Goal: Task Accomplishment & Management: Use online tool/utility

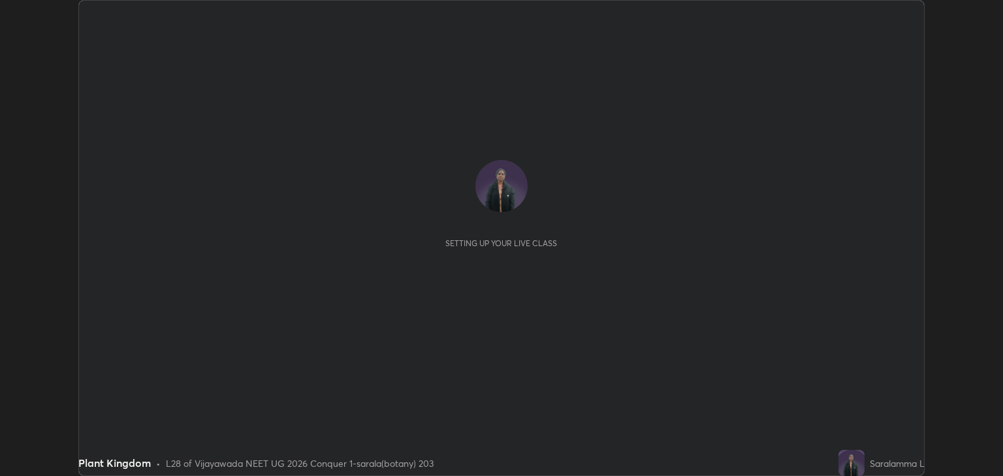
scroll to position [476, 1002]
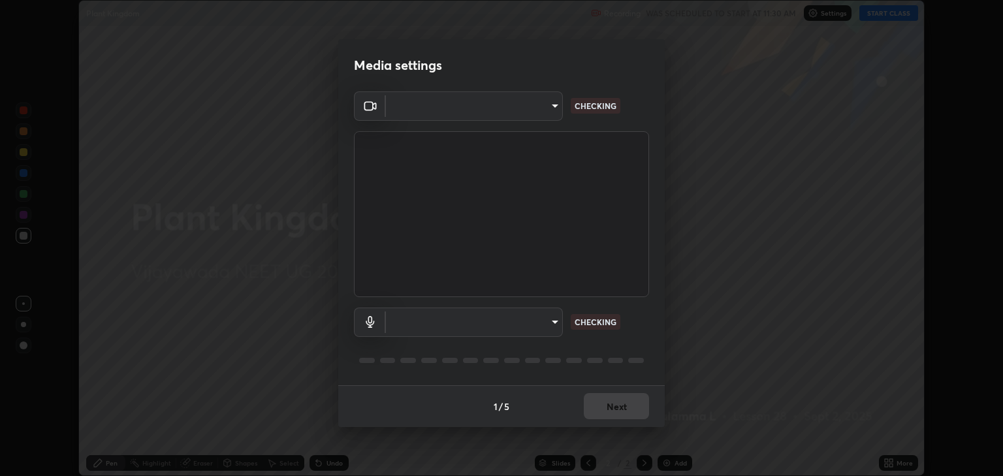
type input "18efe283419ebebb34f3f069735d570d1efa482ca5ebb0fbe8eacb96b6d22603"
type input "communications"
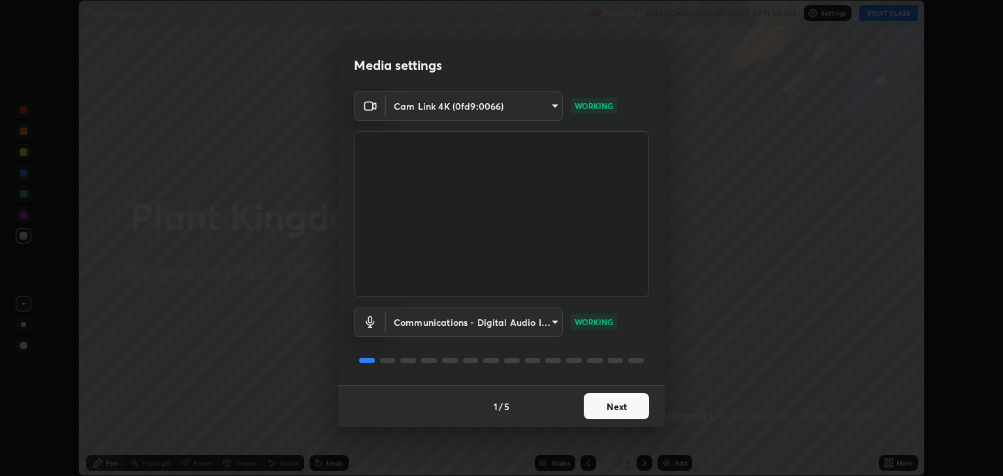
click at [618, 407] on button "Next" at bounding box center [616, 406] width 65 height 26
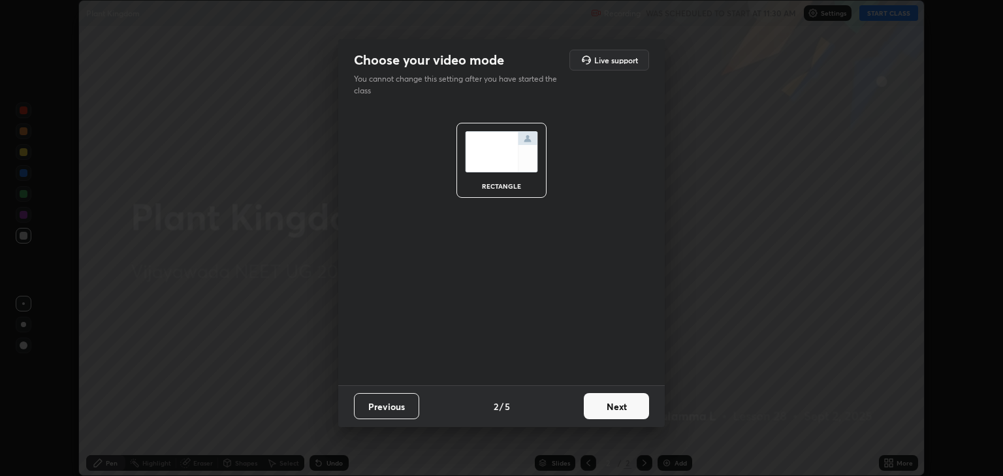
click at [618, 404] on button "Next" at bounding box center [616, 406] width 65 height 26
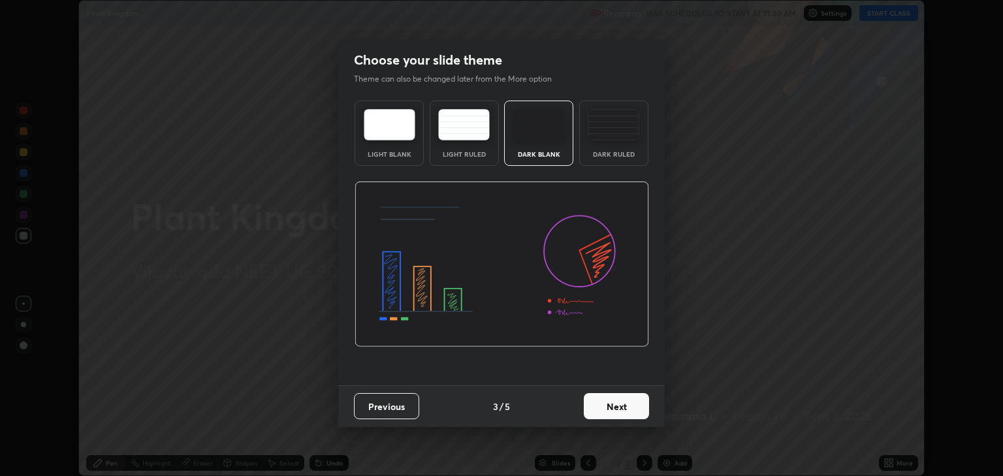
click at [616, 405] on button "Next" at bounding box center [616, 406] width 65 height 26
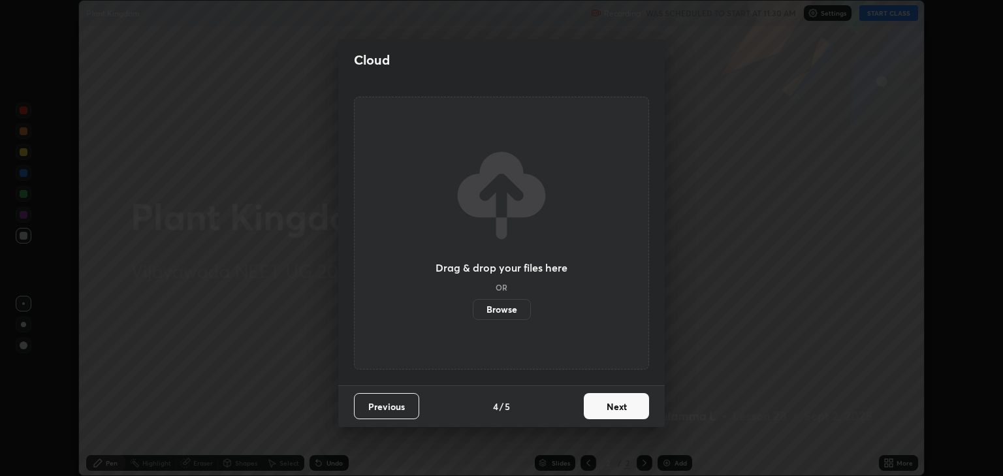
click at [616, 406] on button "Next" at bounding box center [616, 406] width 65 height 26
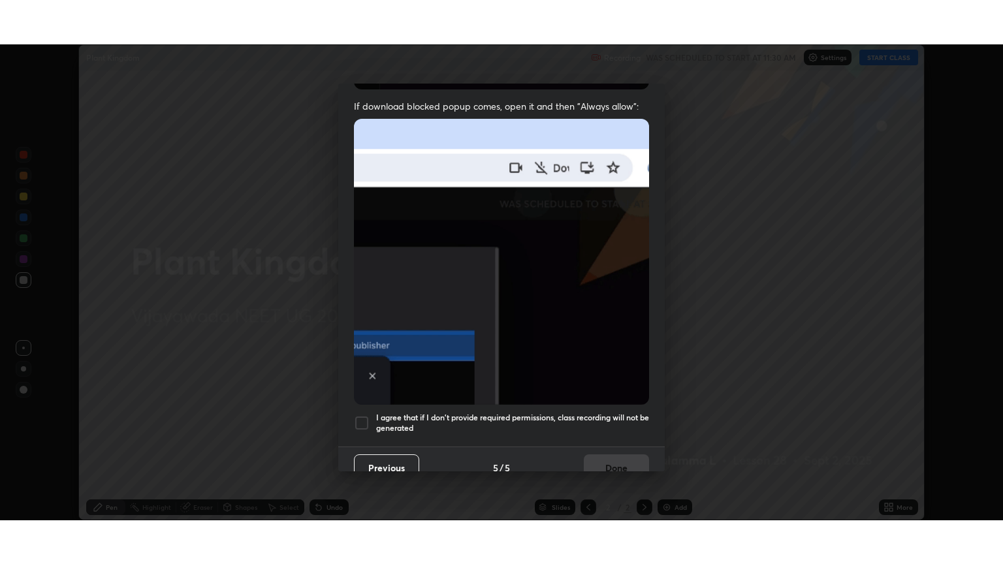
scroll to position [264, 0]
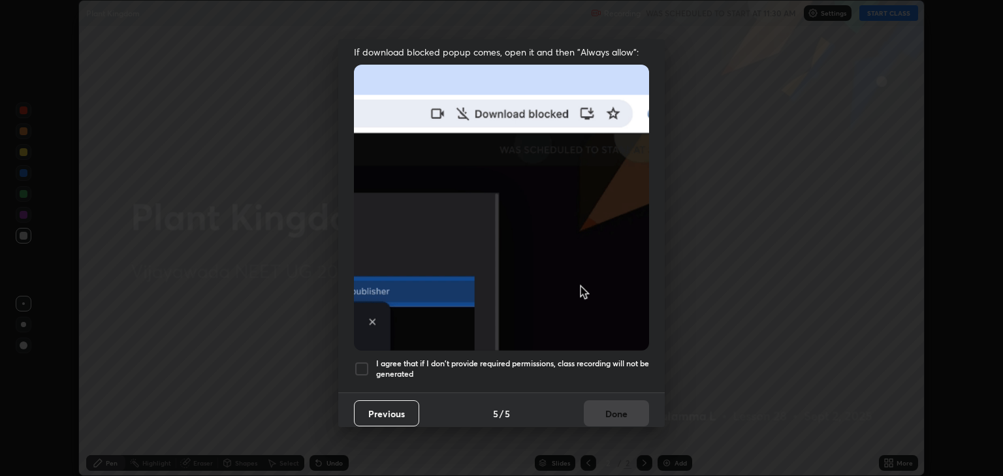
click at [364, 361] on div at bounding box center [362, 369] width 16 height 16
click at [615, 407] on button "Done" at bounding box center [616, 413] width 65 height 26
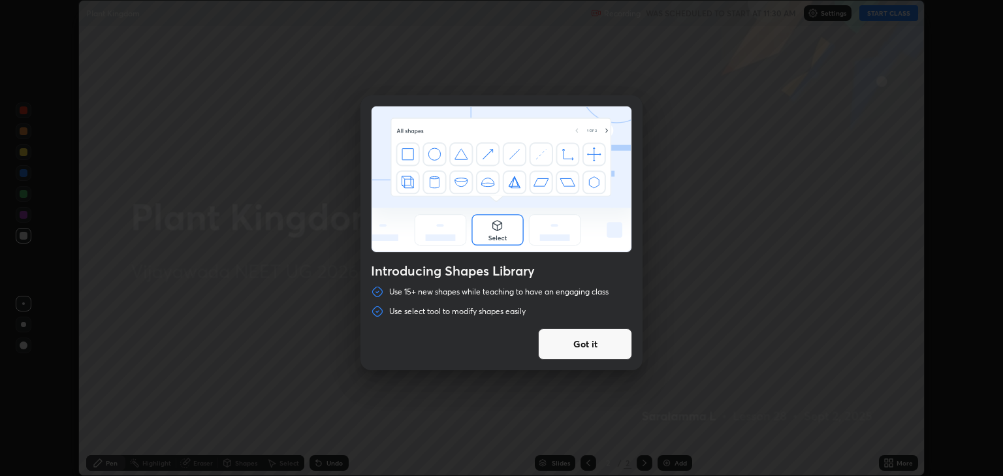
click at [711, 323] on div "Introducing Shapes Library Use 15+ new shapes while teaching to have an engagin…" at bounding box center [501, 238] width 1003 height 476
click at [579, 345] on button "Got it" at bounding box center [585, 343] width 94 height 31
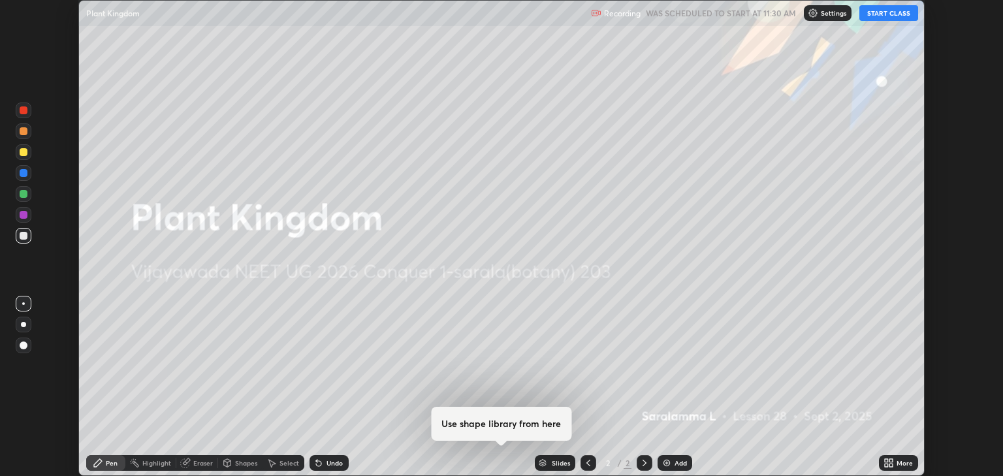
click at [889, 461] on icon at bounding box center [890, 460] width 3 height 3
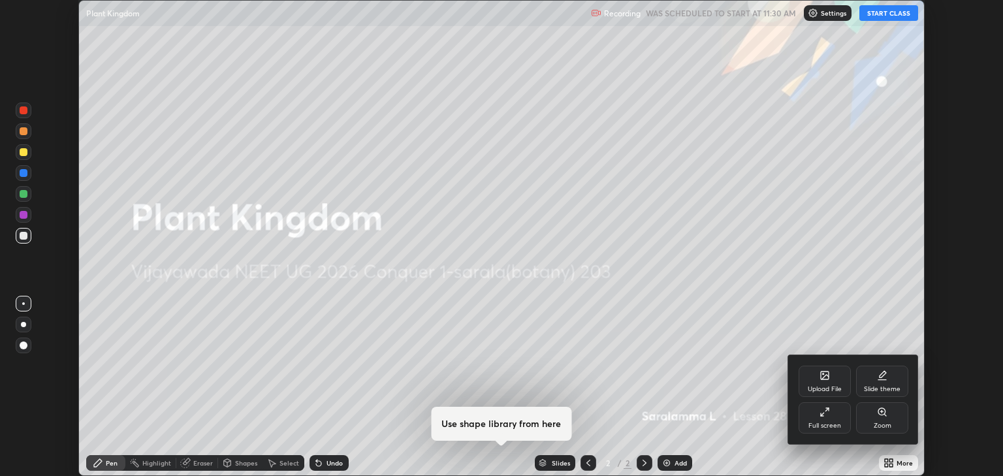
click at [828, 421] on div "Full screen" at bounding box center [825, 417] width 52 height 31
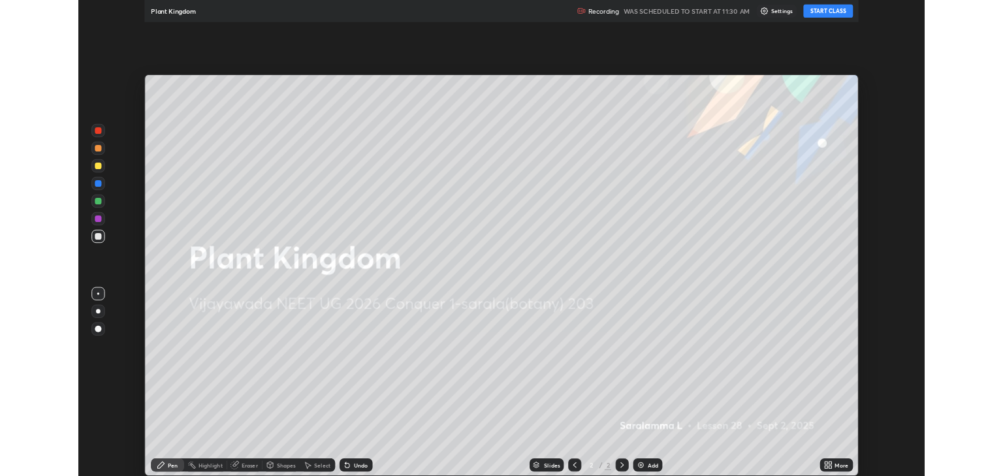
scroll to position [564, 1003]
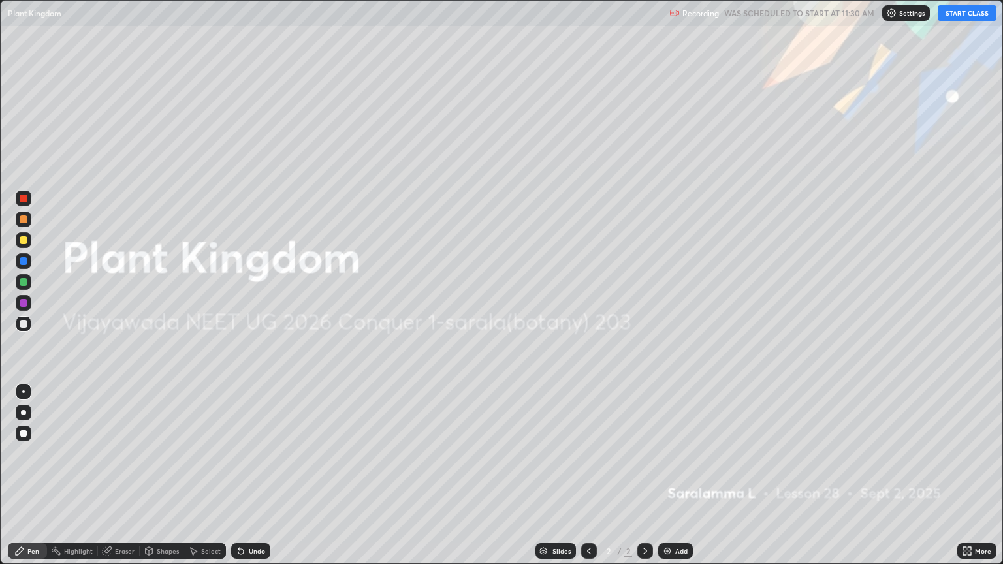
click at [668, 475] on img at bounding box center [667, 551] width 10 height 10
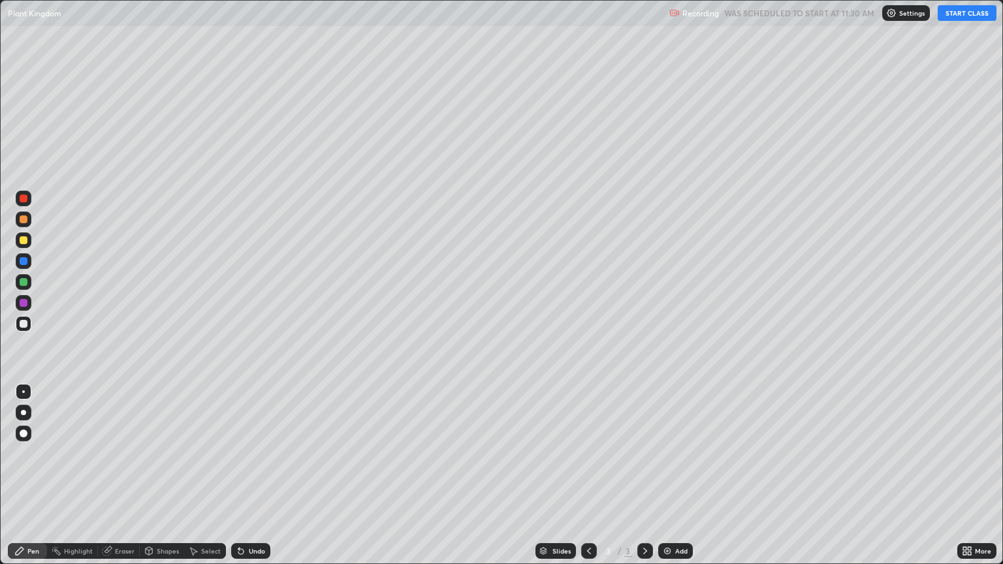
click at [964, 17] on button "START CLASS" at bounding box center [967, 13] width 59 height 16
click at [25, 220] on div at bounding box center [24, 219] width 8 height 8
click at [25, 324] on div at bounding box center [24, 324] width 8 height 8
click at [667, 475] on img at bounding box center [667, 551] width 10 height 10
click at [24, 282] on div at bounding box center [24, 282] width 8 height 8
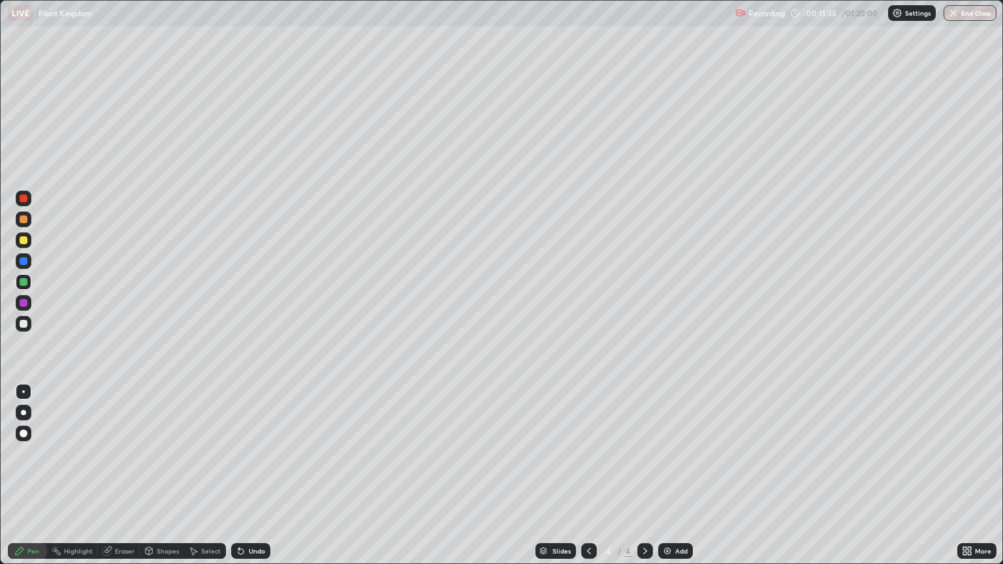
click at [110, 475] on icon at bounding box center [107, 550] width 7 height 7
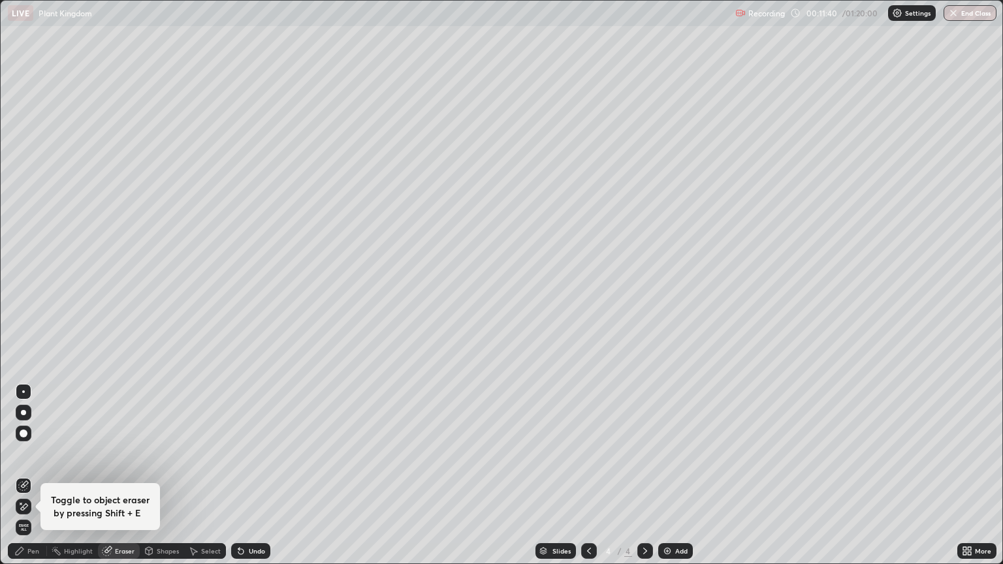
click at [17, 475] on icon at bounding box center [19, 551] width 10 height 10
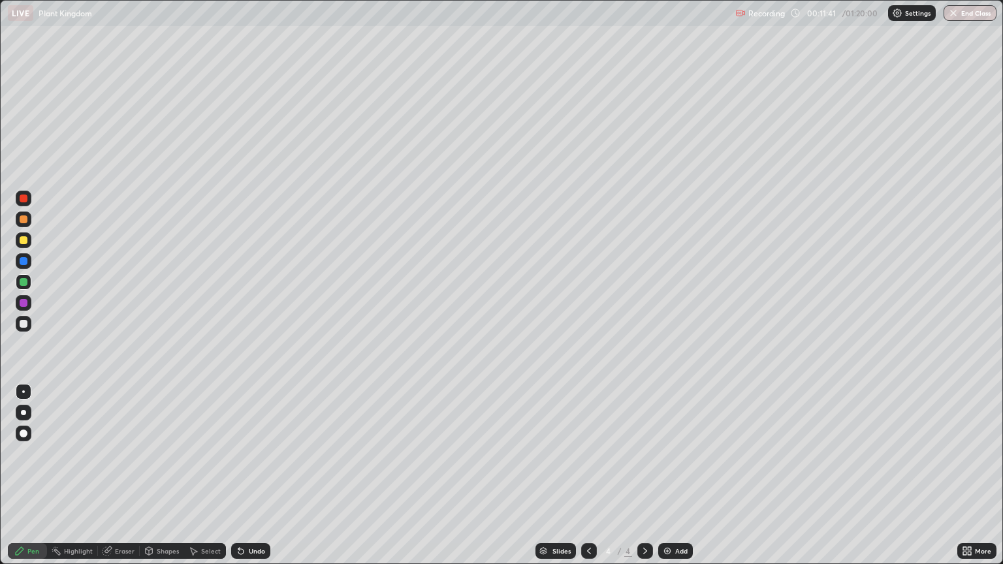
click at [25, 323] on div at bounding box center [24, 324] width 8 height 8
click at [107, 475] on icon at bounding box center [107, 550] width 7 height 7
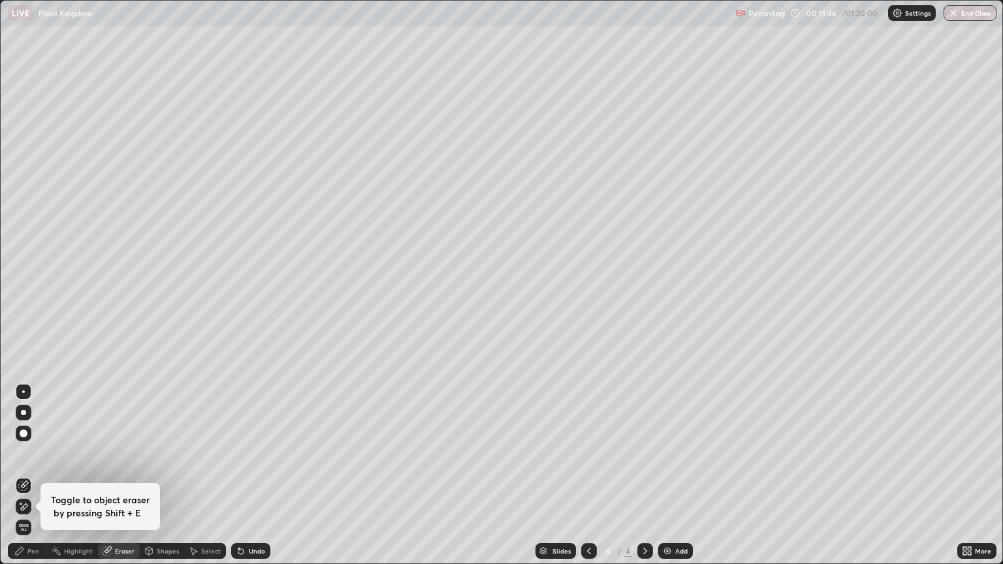
click at [17, 475] on icon at bounding box center [20, 551] width 8 height 8
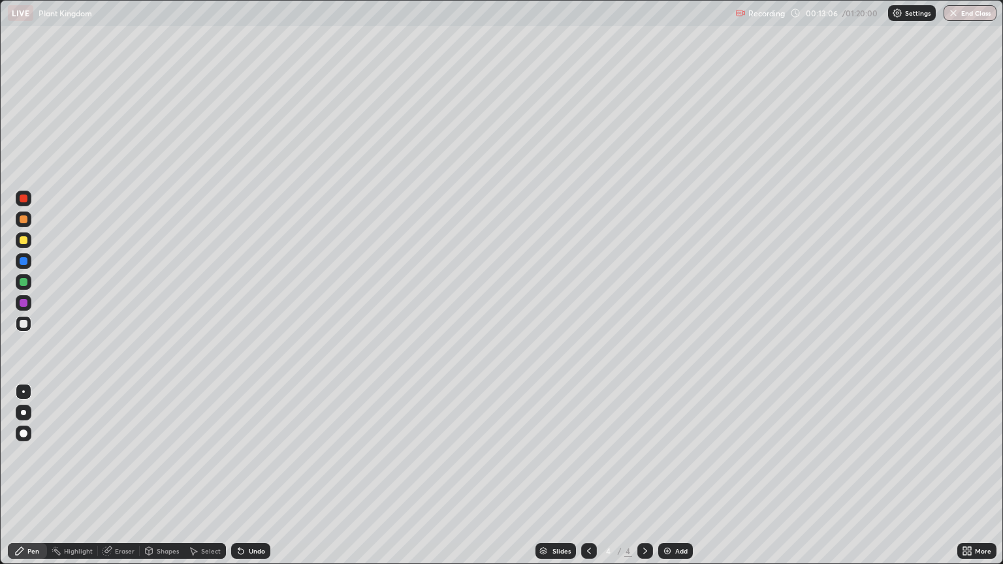
click at [107, 475] on icon at bounding box center [107, 550] width 7 height 7
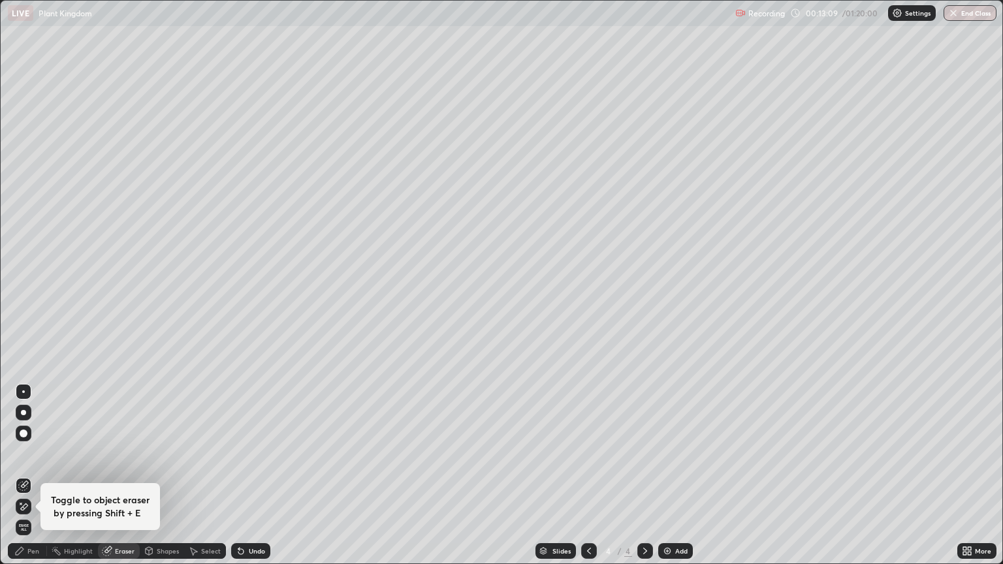
click at [19, 475] on icon at bounding box center [19, 551] width 10 height 10
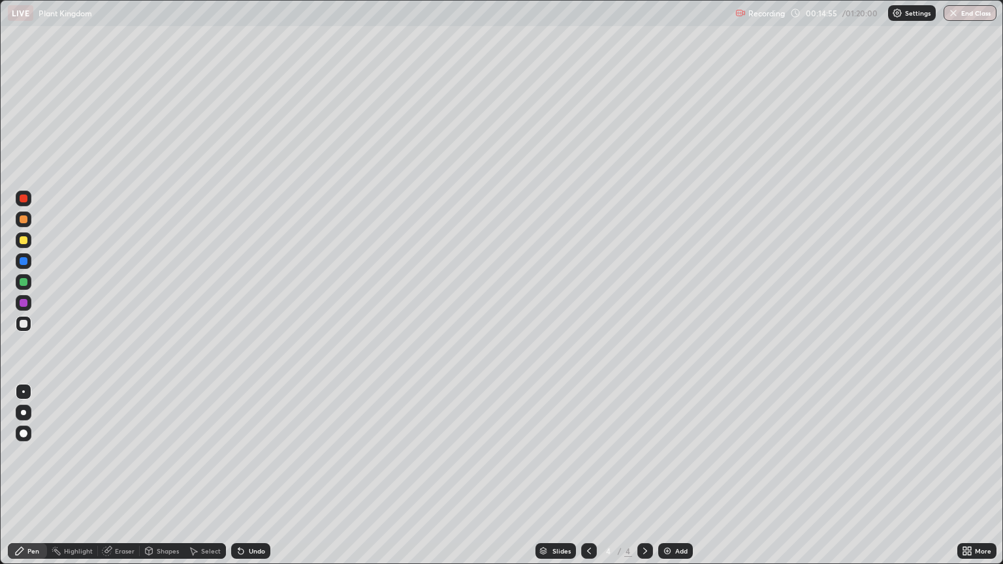
click at [25, 219] on div at bounding box center [24, 219] width 8 height 8
click at [108, 475] on icon at bounding box center [107, 551] width 10 height 10
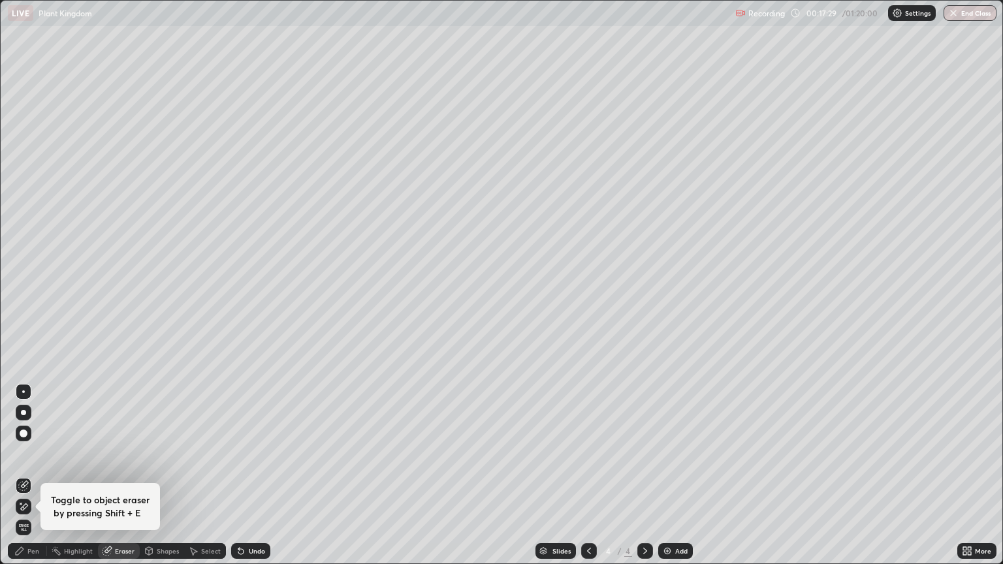
click at [18, 475] on icon at bounding box center [19, 551] width 10 height 10
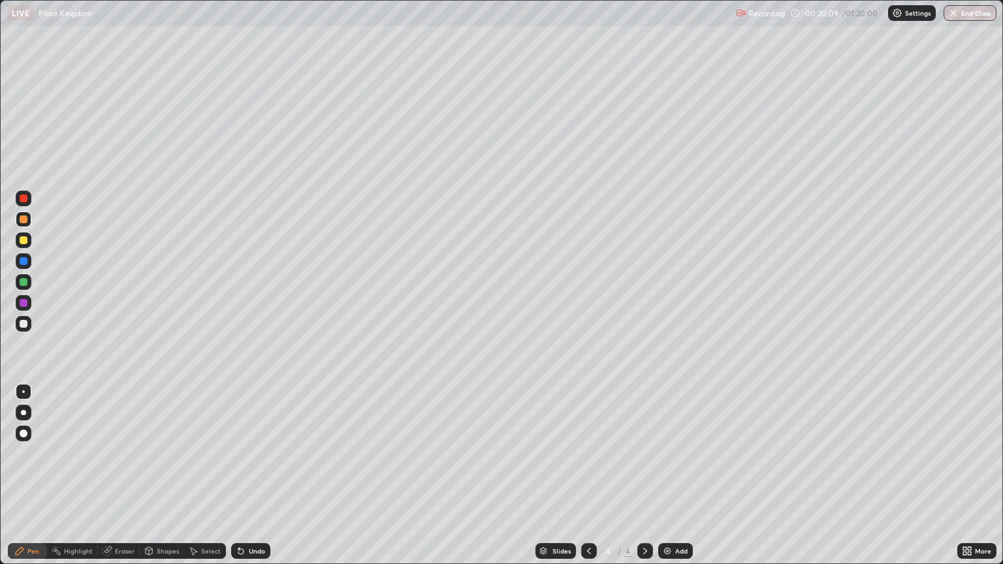
click at [662, 475] on img at bounding box center [667, 551] width 10 height 10
click at [110, 475] on icon at bounding box center [107, 551] width 10 height 10
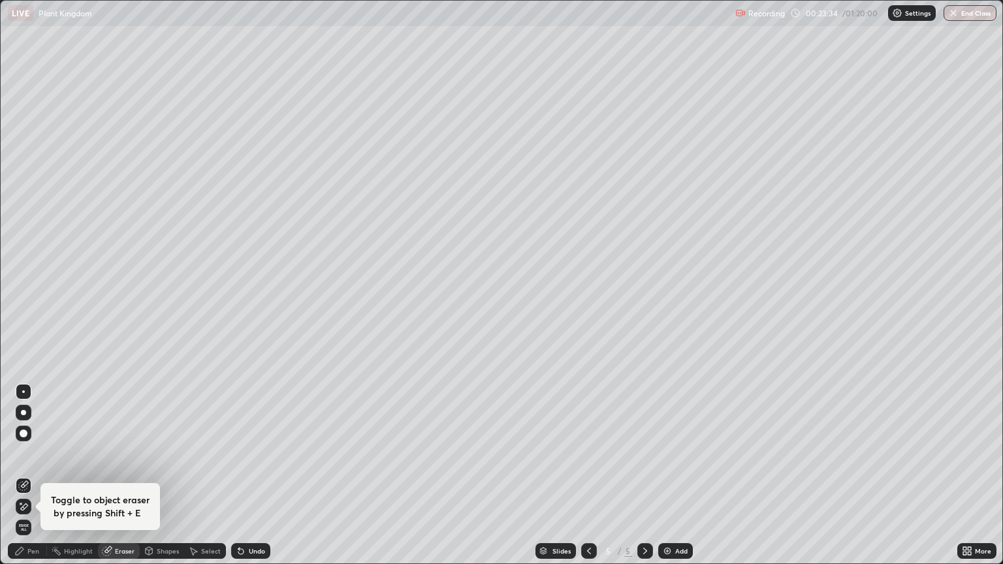
click at [20, 475] on div "Pen" at bounding box center [27, 551] width 39 height 16
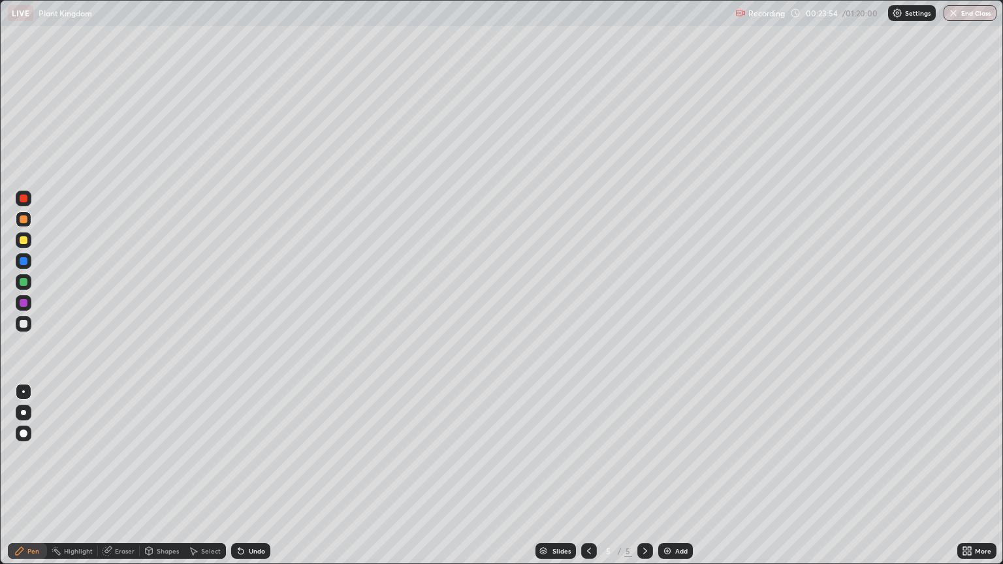
click at [665, 475] on img at bounding box center [667, 551] width 10 height 10
click at [24, 242] on div at bounding box center [24, 240] width 8 height 8
click at [25, 324] on div at bounding box center [24, 324] width 8 height 8
click at [26, 222] on div at bounding box center [24, 219] width 8 height 8
click at [31, 326] on div at bounding box center [24, 324] width 16 height 16
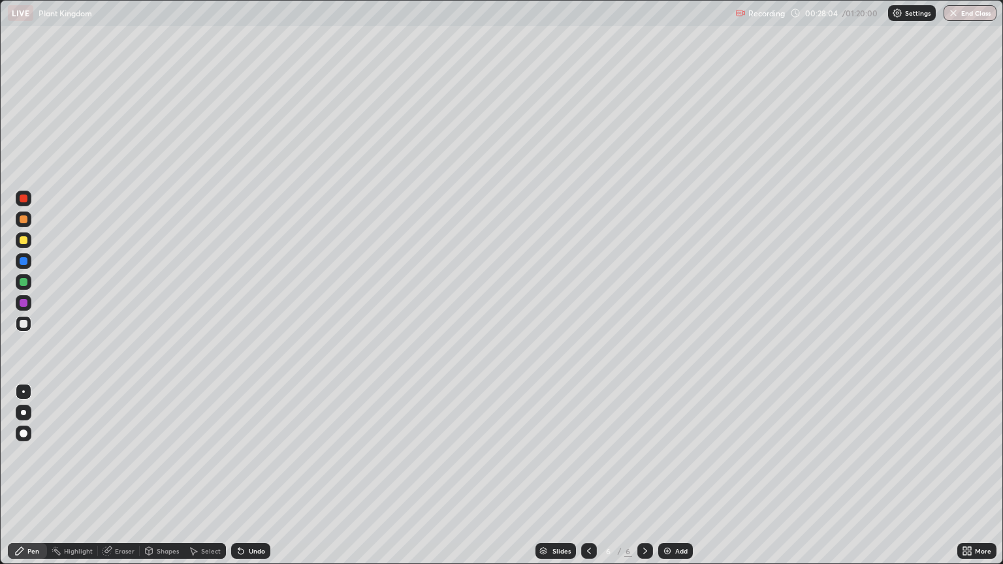
click at [27, 261] on div at bounding box center [24, 261] width 8 height 8
click at [106, 475] on icon at bounding box center [107, 551] width 8 height 8
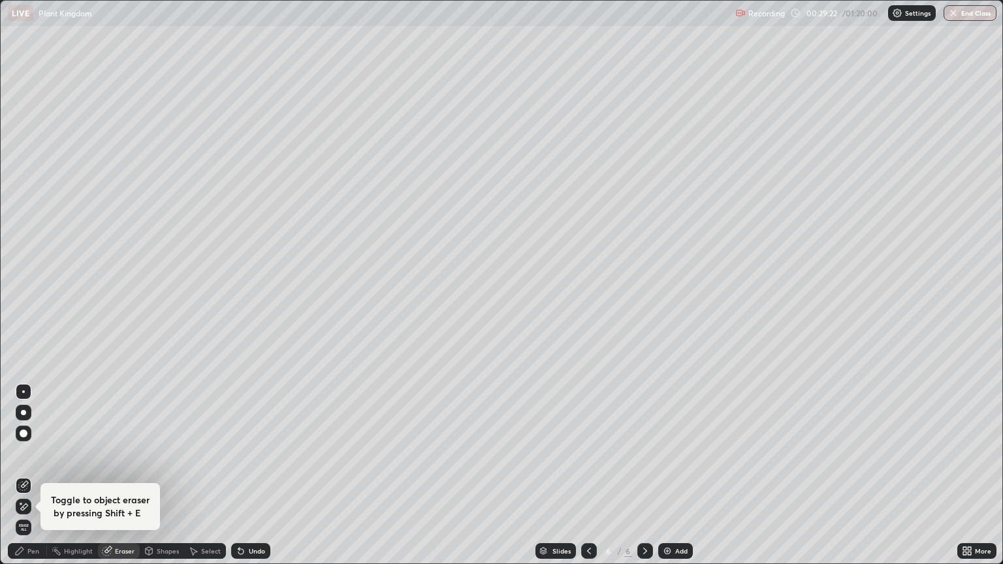
click at [20, 475] on icon at bounding box center [20, 551] width 8 height 8
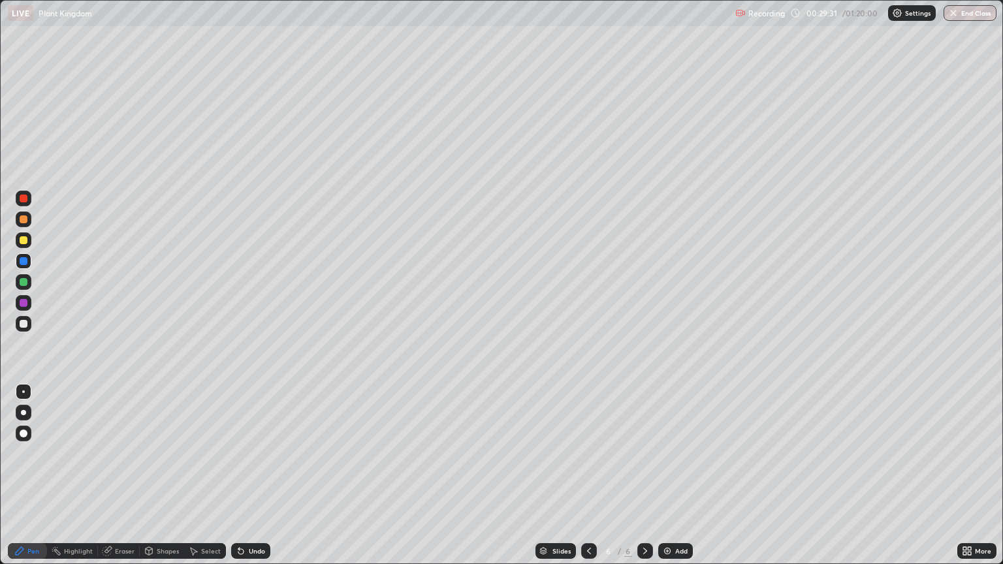
click at [111, 475] on icon at bounding box center [107, 551] width 10 height 10
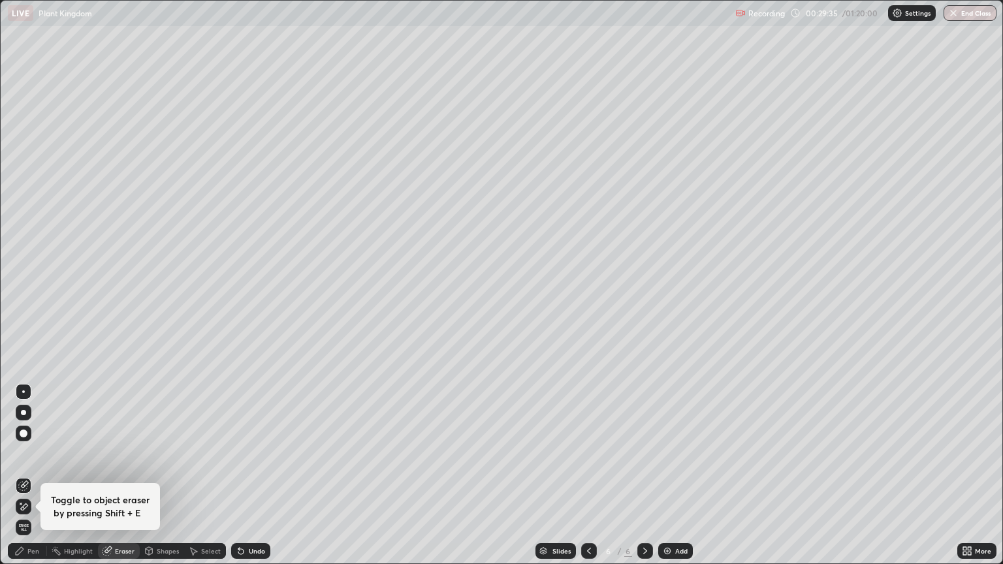
click at [22, 475] on icon at bounding box center [19, 551] width 10 height 10
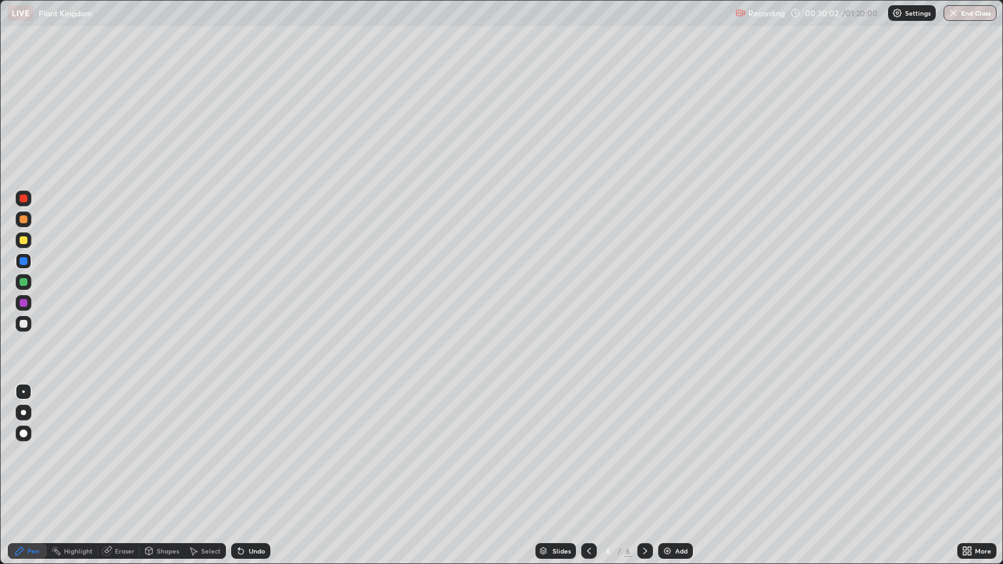
click at [108, 475] on icon at bounding box center [107, 550] width 7 height 7
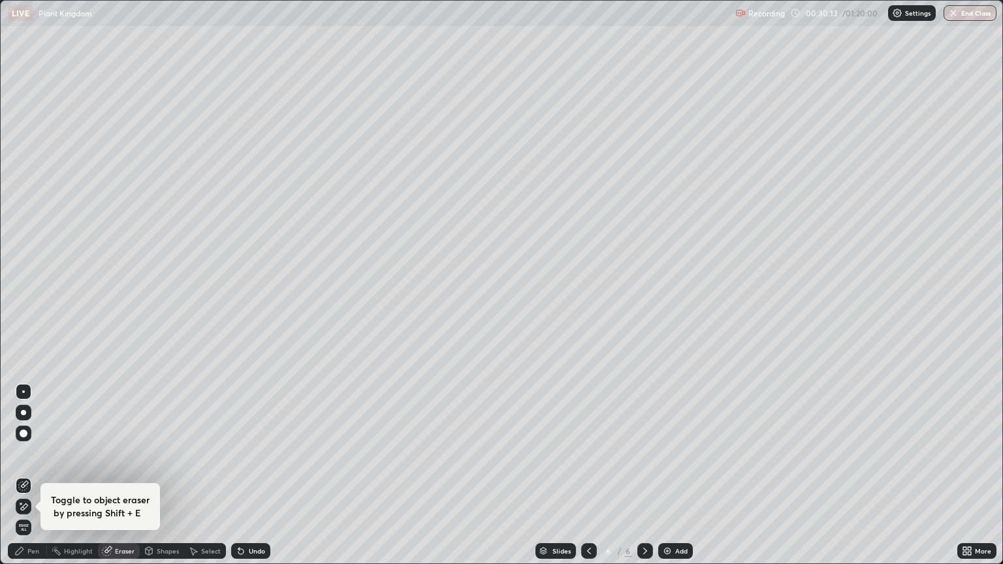
click at [22, 475] on icon at bounding box center [19, 551] width 10 height 10
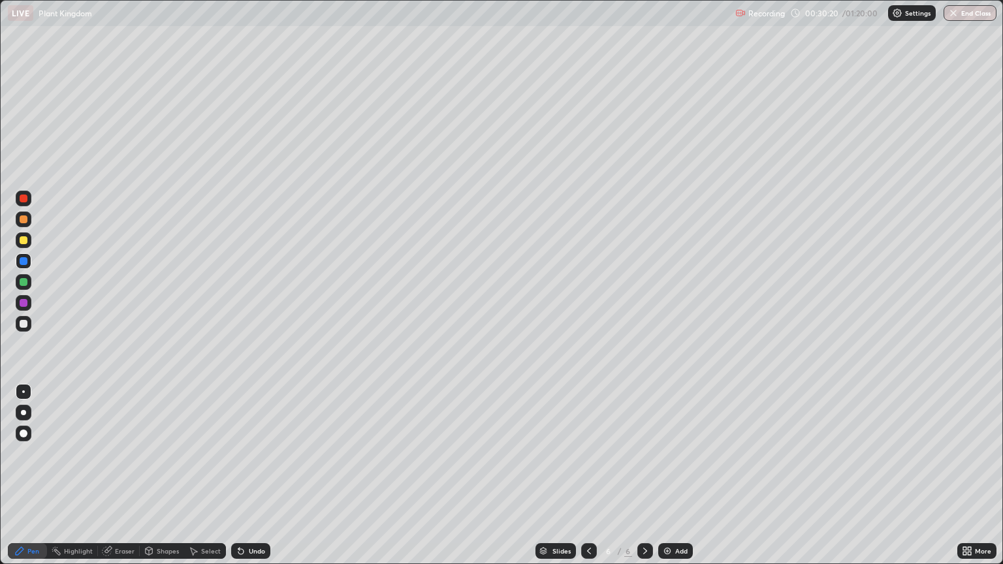
click at [29, 199] on div at bounding box center [24, 199] width 16 height 16
click at [110, 475] on icon at bounding box center [107, 551] width 10 height 10
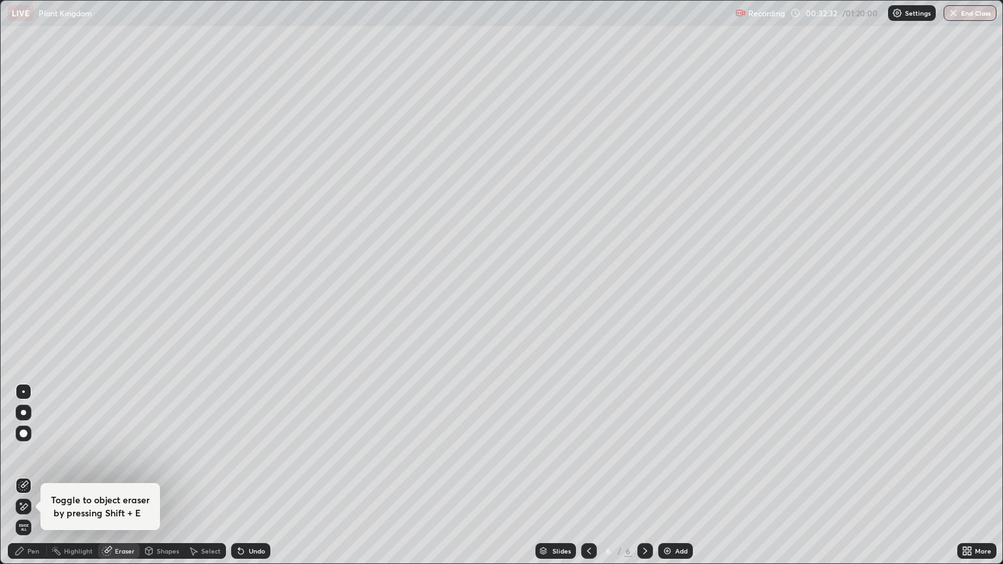
click at [24, 475] on icon at bounding box center [19, 551] width 10 height 10
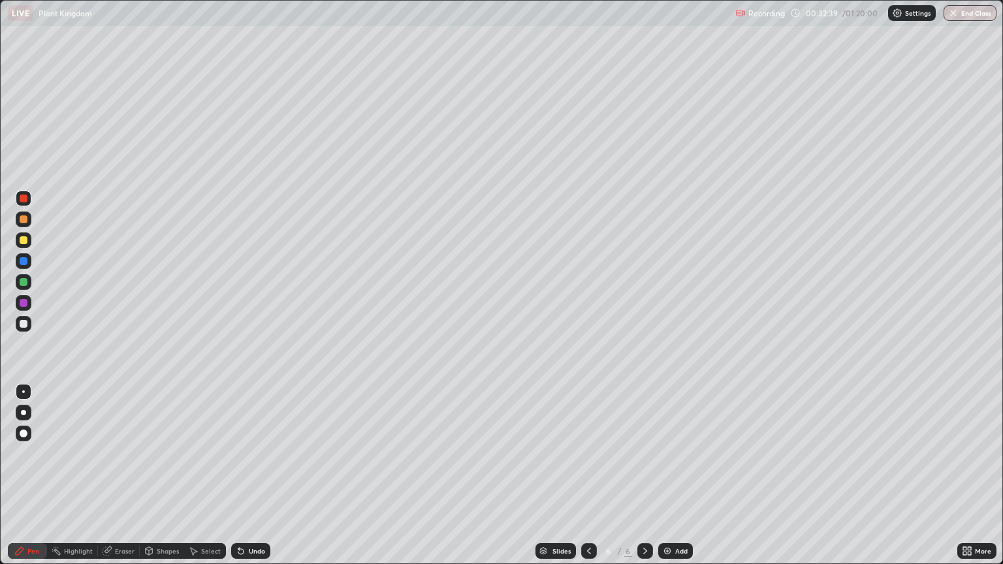
click at [29, 241] on div at bounding box center [24, 240] width 16 height 16
click at [30, 261] on div at bounding box center [24, 261] width 16 height 16
click at [665, 475] on div "Add" at bounding box center [675, 551] width 35 height 16
click at [24, 431] on div at bounding box center [24, 434] width 8 height 8
click at [18, 475] on div "Pen" at bounding box center [27, 551] width 39 height 16
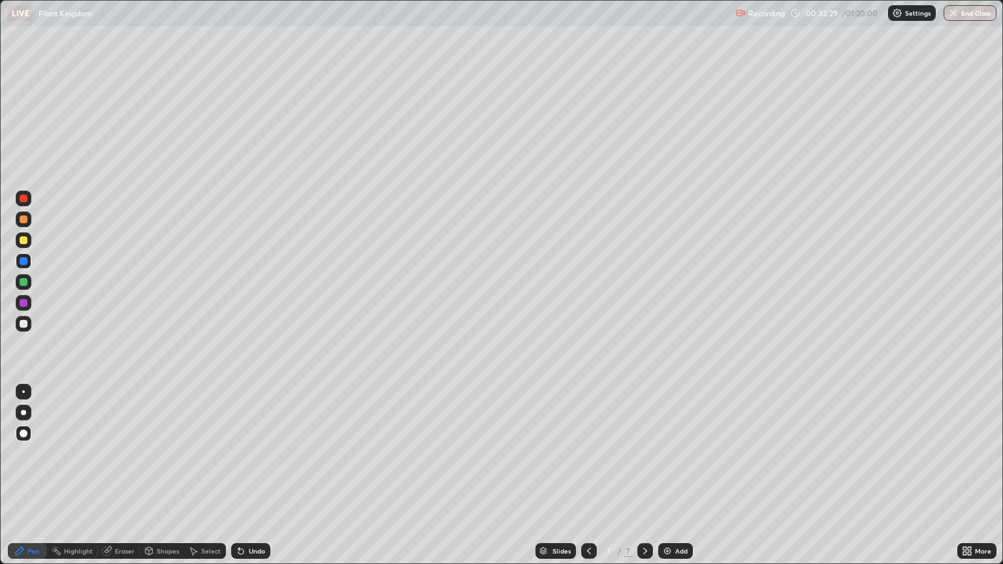
click at [21, 430] on div at bounding box center [24, 434] width 16 height 16
click at [24, 432] on div at bounding box center [24, 434] width 8 height 8
click at [22, 436] on div at bounding box center [24, 434] width 8 height 8
click at [20, 475] on icon at bounding box center [19, 551] width 10 height 10
click at [17, 475] on icon at bounding box center [19, 551] width 10 height 10
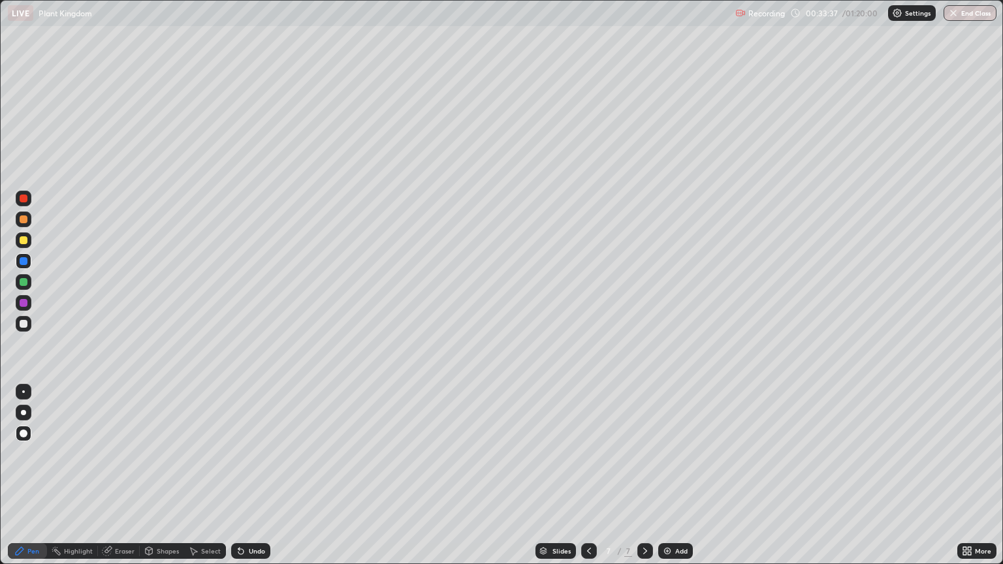
click at [17, 475] on icon at bounding box center [19, 551] width 10 height 10
click at [16, 475] on icon at bounding box center [19, 551] width 10 height 10
click at [24, 323] on div at bounding box center [24, 324] width 8 height 8
click at [20, 432] on div at bounding box center [24, 434] width 8 height 8
click at [24, 390] on div at bounding box center [23, 391] width 3 height 3
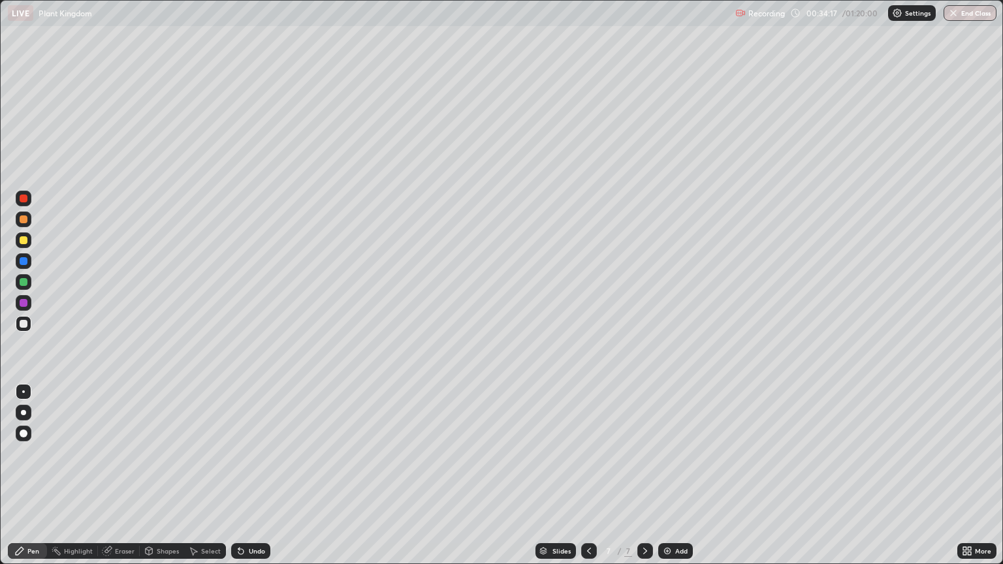
click at [24, 304] on div at bounding box center [24, 303] width 8 height 8
click at [22, 221] on div at bounding box center [24, 219] width 8 height 8
click at [22, 199] on div at bounding box center [24, 199] width 8 height 8
click at [22, 324] on div at bounding box center [24, 324] width 8 height 8
click at [671, 475] on div "Add" at bounding box center [675, 551] width 35 height 16
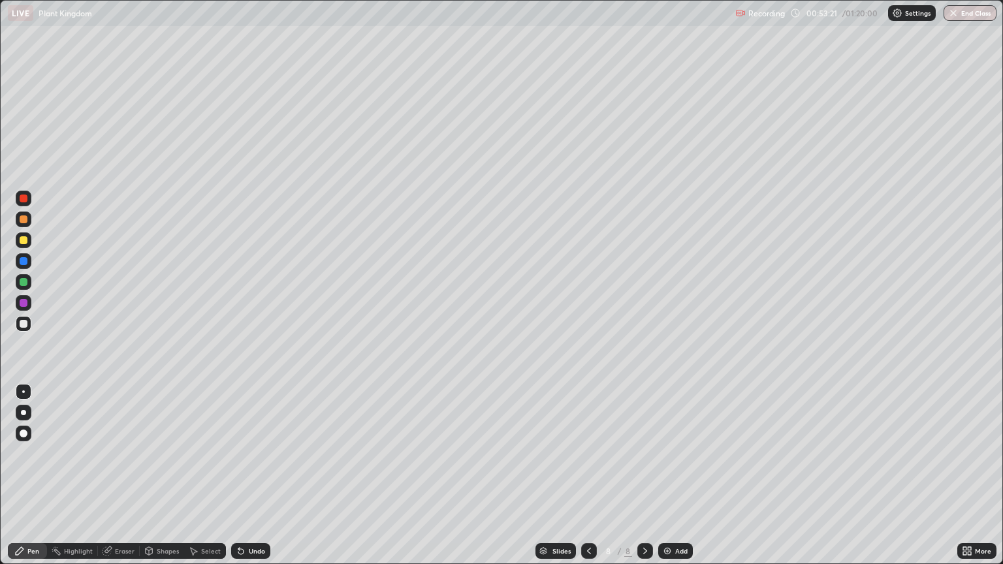
click at [663, 475] on img at bounding box center [667, 551] width 10 height 10
click at [24, 221] on div at bounding box center [24, 219] width 8 height 8
click at [30, 325] on div at bounding box center [24, 324] width 16 height 16
click at [669, 475] on img at bounding box center [667, 551] width 10 height 10
click at [953, 16] on img "button" at bounding box center [954, 13] width 10 height 10
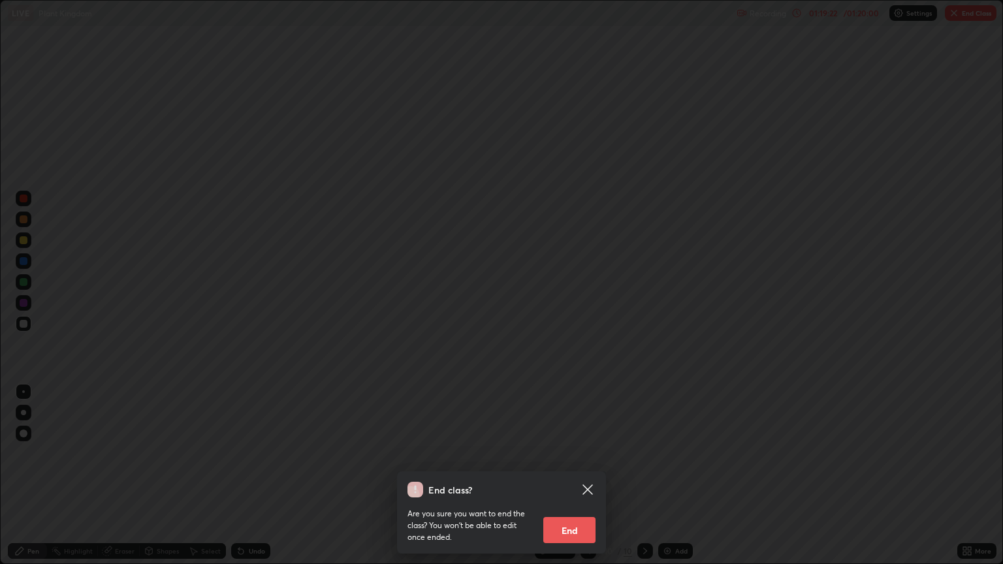
click at [569, 475] on button "End" at bounding box center [569, 530] width 52 height 26
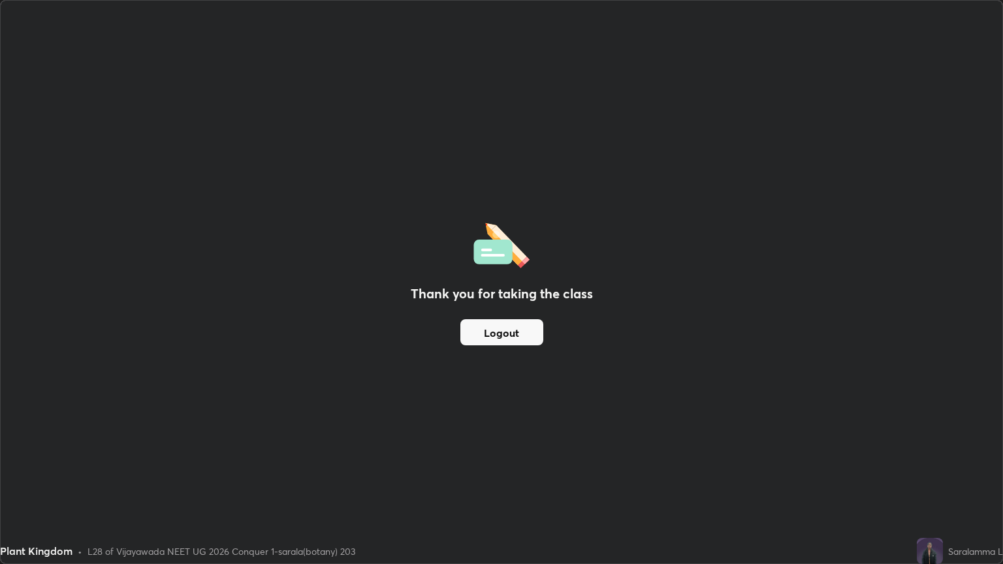
click at [510, 333] on button "Logout" at bounding box center [501, 332] width 83 height 26
click at [714, 4] on div "Plant Kingdom" at bounding box center [415, 13] width 814 height 26
click at [704, 6] on div "Plant Kingdom" at bounding box center [415, 13] width 814 height 26
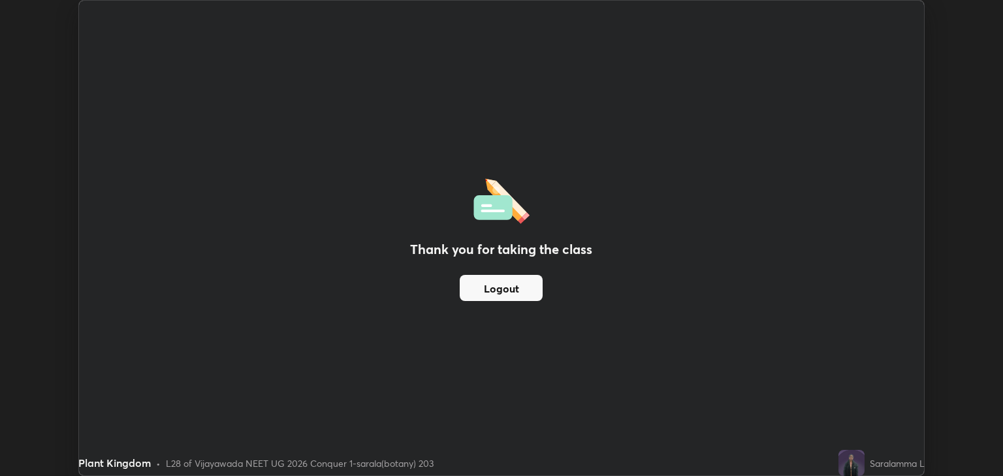
scroll to position [64822, 64295]
